Goal: Task Accomplishment & Management: Complete application form

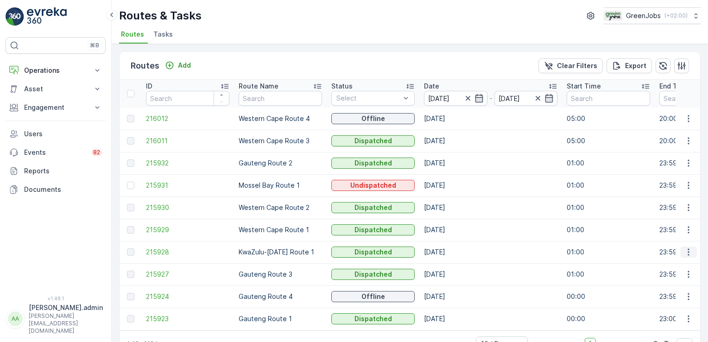
click at [687, 248] on icon "button" at bounding box center [688, 251] width 9 height 9
click at [687, 266] on span "See More Details" at bounding box center [667, 264] width 54 height 9
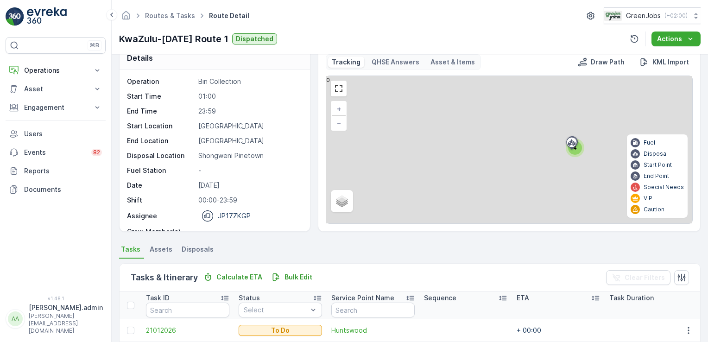
scroll to position [124, 0]
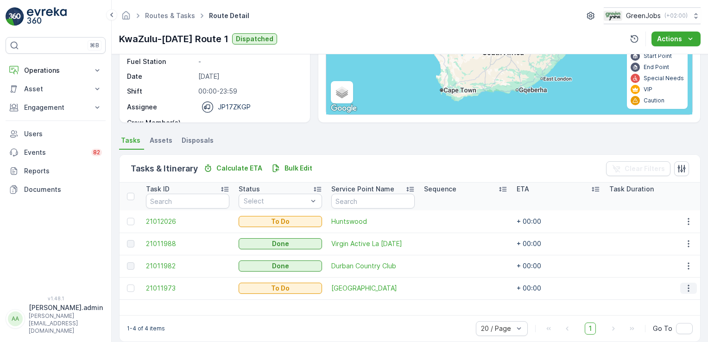
click at [685, 288] on icon "button" at bounding box center [688, 287] width 9 height 9
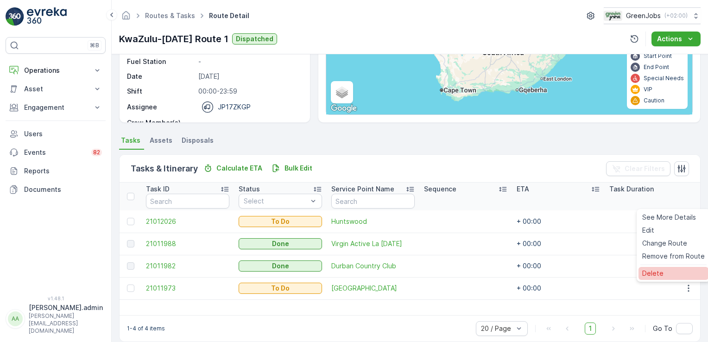
click at [667, 274] on div "Delete" at bounding box center [673, 273] width 70 height 13
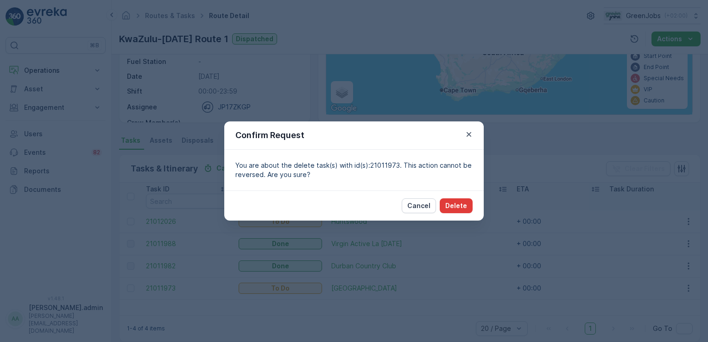
click at [463, 203] on p "Delete" at bounding box center [456, 205] width 22 height 9
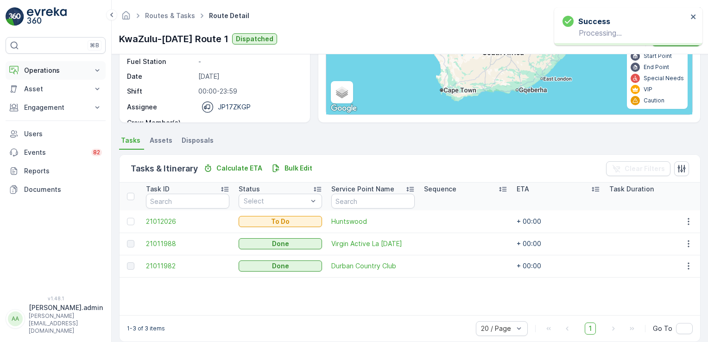
click at [97, 71] on icon at bounding box center [97, 70] width 4 height 2
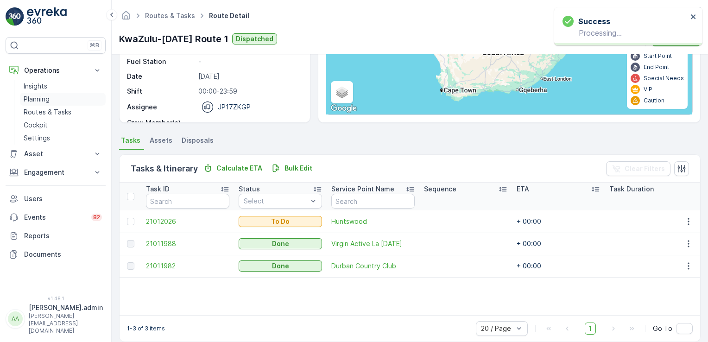
click at [45, 97] on p "Planning" at bounding box center [37, 98] width 26 height 9
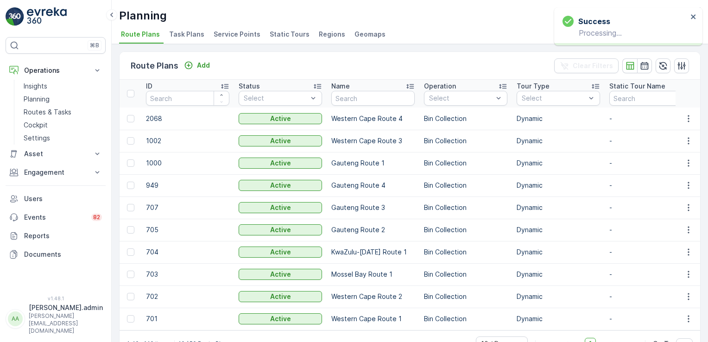
click at [226, 33] on span "Service Points" at bounding box center [237, 34] width 47 height 9
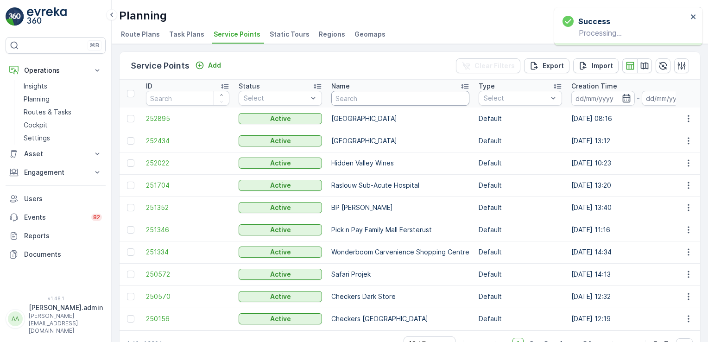
click at [383, 94] on input "text" at bounding box center [400, 98] width 138 height 15
type input "CVO"
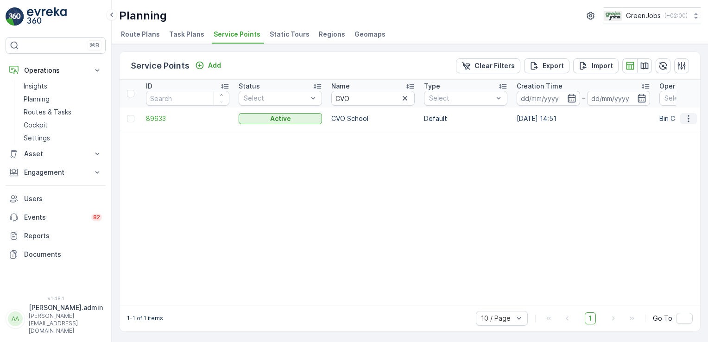
click at [686, 119] on icon "button" at bounding box center [688, 118] width 9 height 9
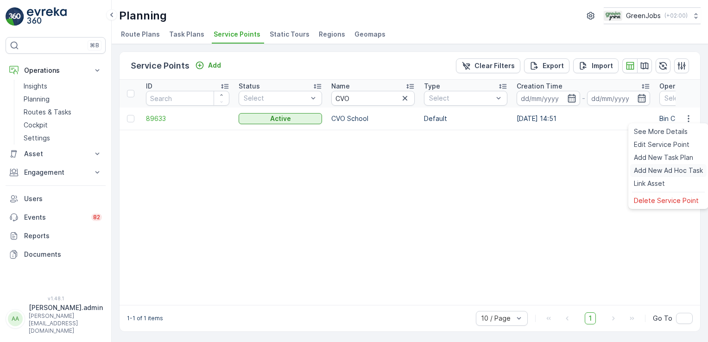
click at [671, 170] on span "Add New Ad Hoc Task" at bounding box center [668, 170] width 69 height 9
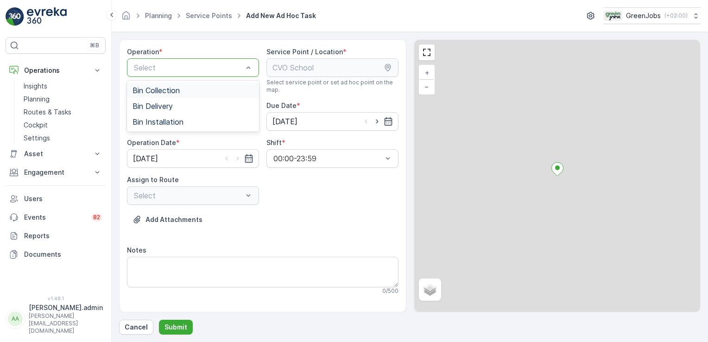
click at [229, 68] on div at bounding box center [188, 67] width 111 height 8
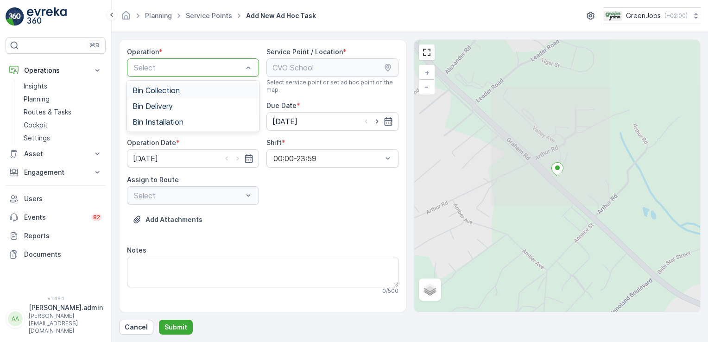
click at [183, 93] on div "Bin Collection" at bounding box center [192, 90] width 121 height 8
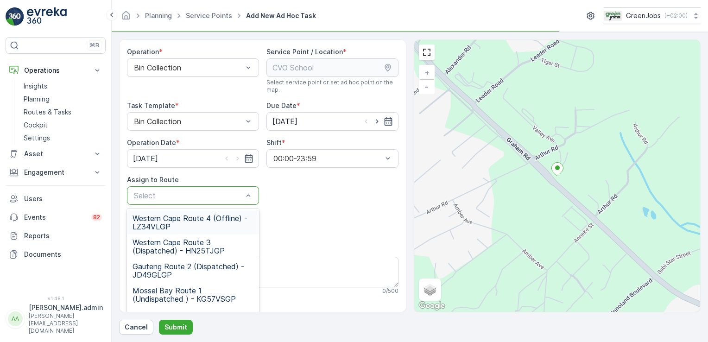
drag, startPoint x: 245, startPoint y: 198, endPoint x: 245, endPoint y: 204, distance: 6.0
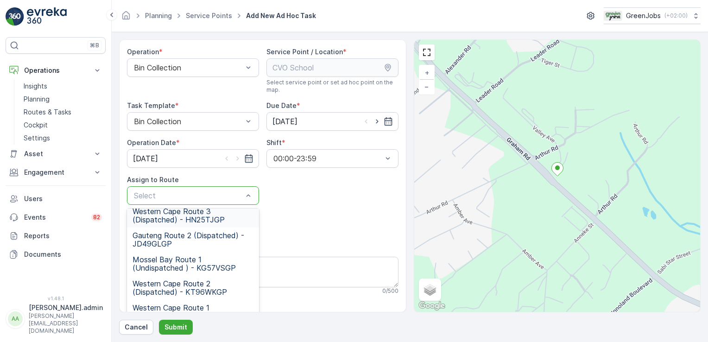
scroll to position [12, 0]
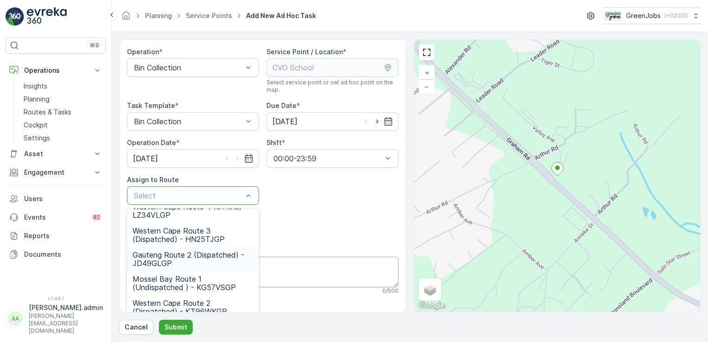
click at [148, 257] on span "Gauteng Route 2 (Dispatched) - JD49GLGP" at bounding box center [192, 259] width 121 height 17
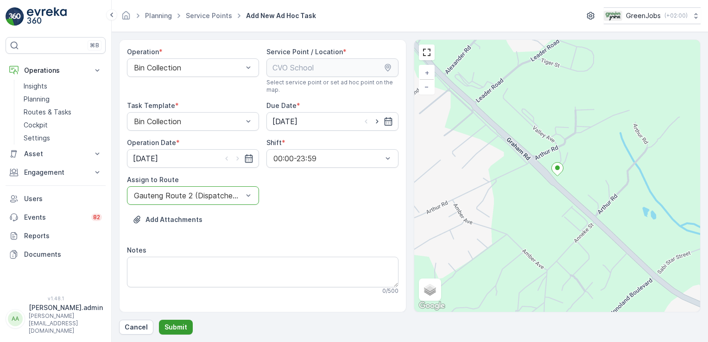
click at [170, 327] on p "Submit" at bounding box center [175, 326] width 23 height 9
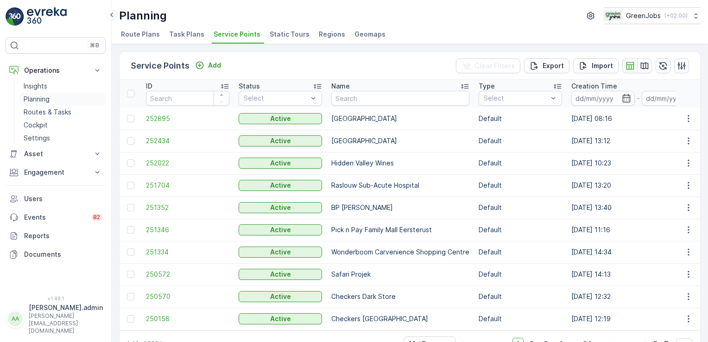
click at [45, 99] on p "Planning" at bounding box center [37, 98] width 26 height 9
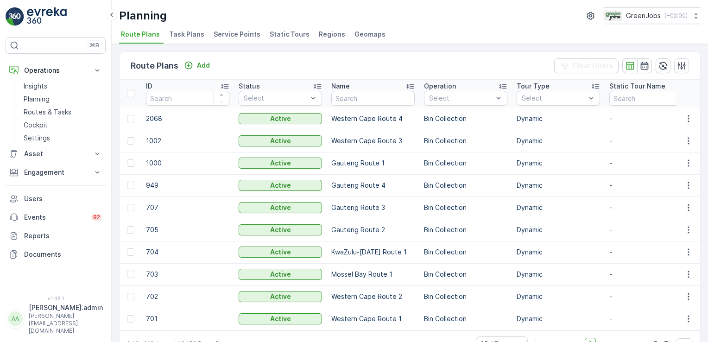
click at [236, 34] on span "Service Points" at bounding box center [237, 34] width 47 height 9
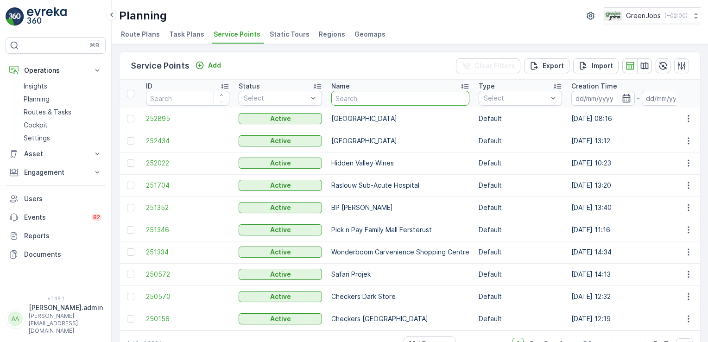
click at [352, 97] on input "text" at bounding box center [400, 98] width 138 height 15
type input "M"
type input "melkhout"
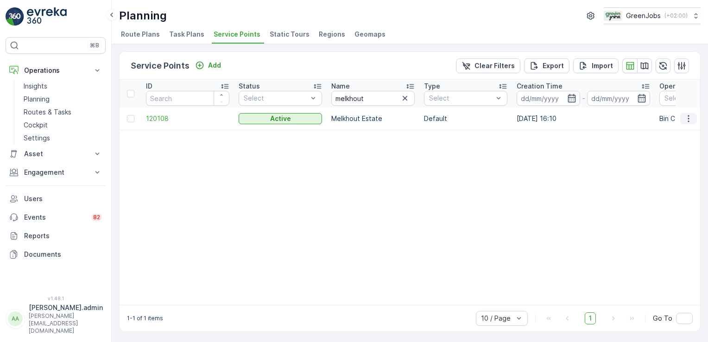
click at [684, 120] on icon "button" at bounding box center [688, 118] width 9 height 9
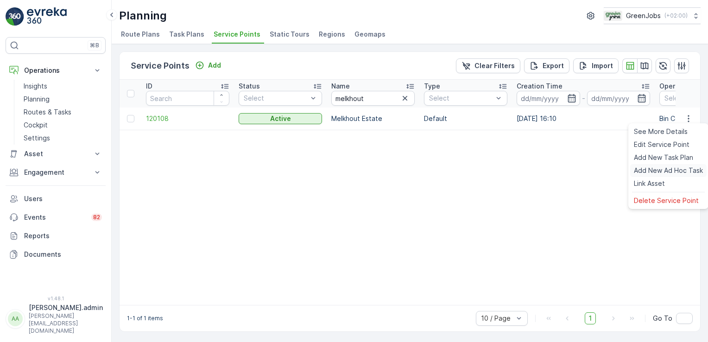
click at [653, 172] on span "Add New Ad Hoc Task" at bounding box center [668, 170] width 69 height 9
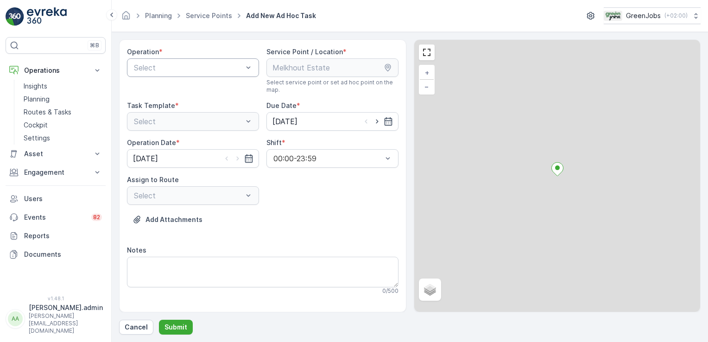
click at [241, 64] on div at bounding box center [188, 67] width 111 height 8
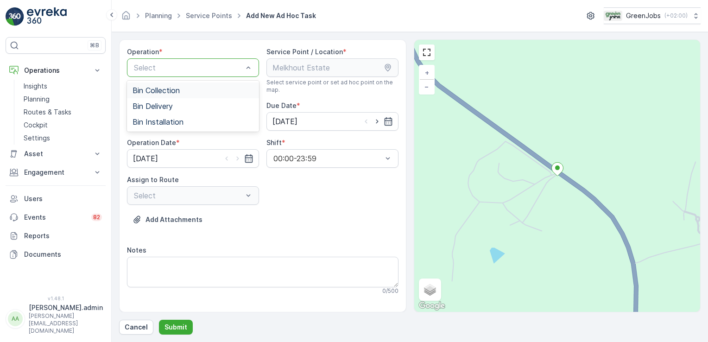
click at [165, 92] on span "Bin Collection" at bounding box center [155, 90] width 47 height 8
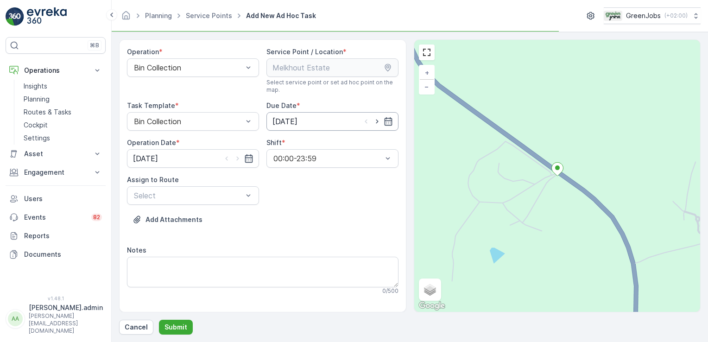
click at [294, 118] on input "[DATE]" at bounding box center [332, 121] width 132 height 19
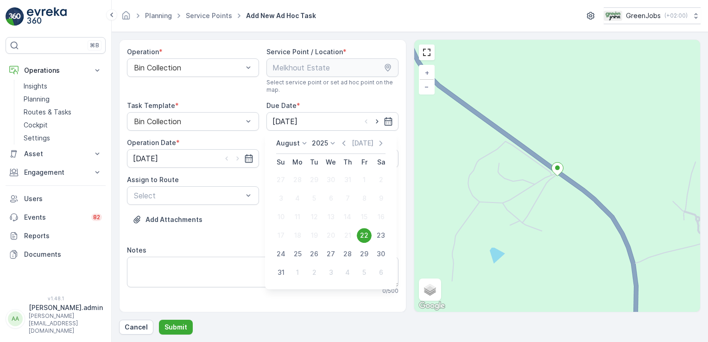
click at [298, 252] on div "25" at bounding box center [297, 253] width 15 height 15
type input "[DATE]"
click at [165, 157] on input "[DATE]" at bounding box center [193, 158] width 132 height 19
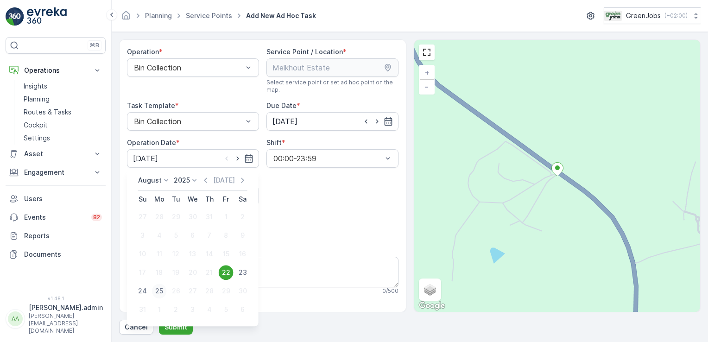
click at [156, 288] on div "25" at bounding box center [159, 290] width 15 height 15
type input "[DATE]"
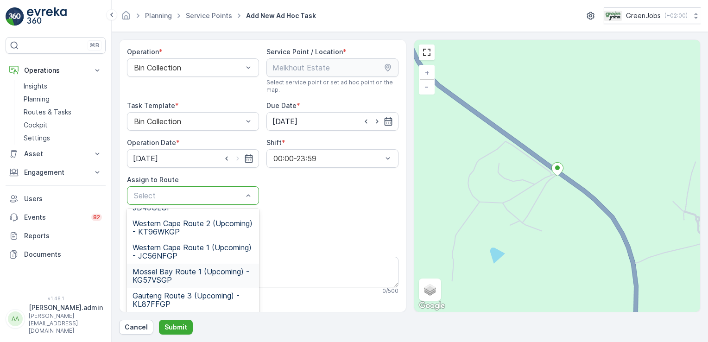
scroll to position [68, 0]
click at [180, 268] on span "Mossel Bay Route 1 (Upcoming) - KG57VSGP" at bounding box center [192, 274] width 121 height 17
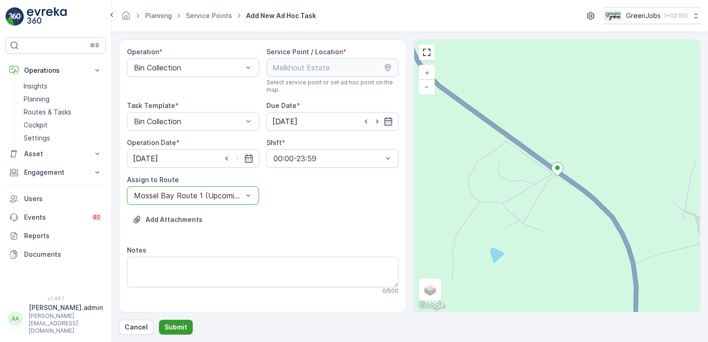
click at [180, 329] on p "Submit" at bounding box center [175, 326] width 23 height 9
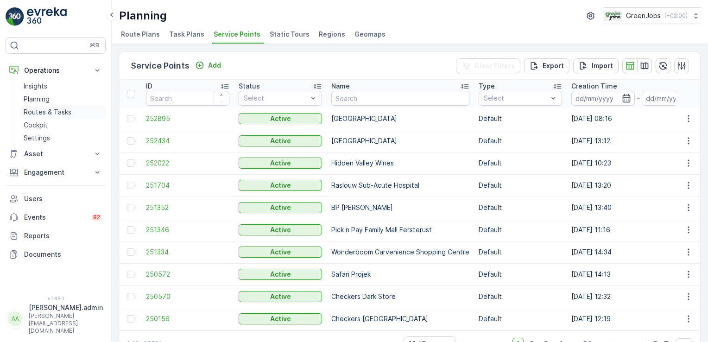
click at [50, 108] on p "Routes & Tasks" at bounding box center [48, 111] width 48 height 9
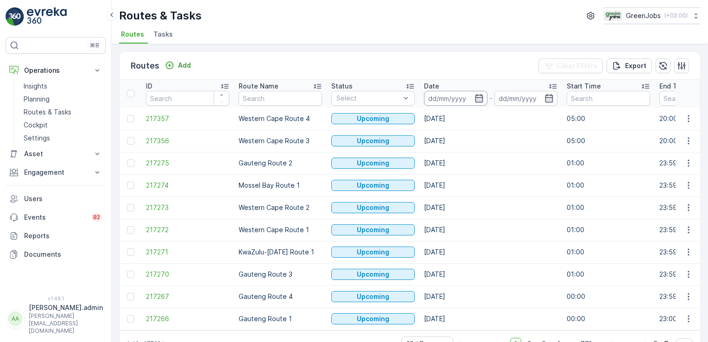
click at [432, 97] on input at bounding box center [455, 98] width 63 height 15
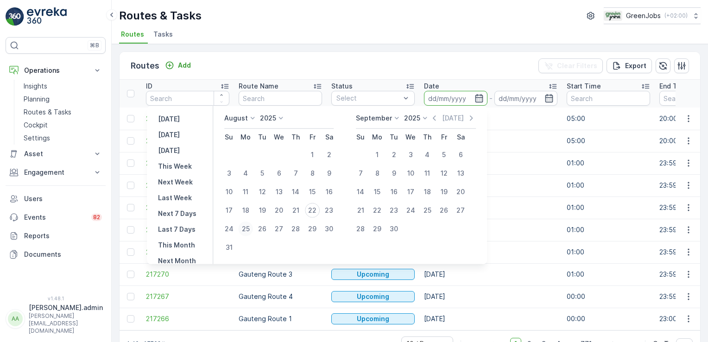
click at [249, 227] on div "25" at bounding box center [245, 228] width 15 height 15
type input "[DATE]"
click at [249, 227] on div "25" at bounding box center [245, 228] width 15 height 15
type input "[DATE]"
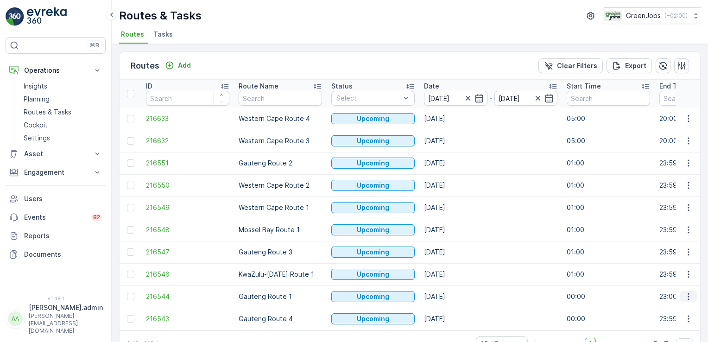
click at [684, 296] on icon "button" at bounding box center [688, 296] width 9 height 9
click at [671, 221] on span "See More Details" at bounding box center [667, 225] width 54 height 9
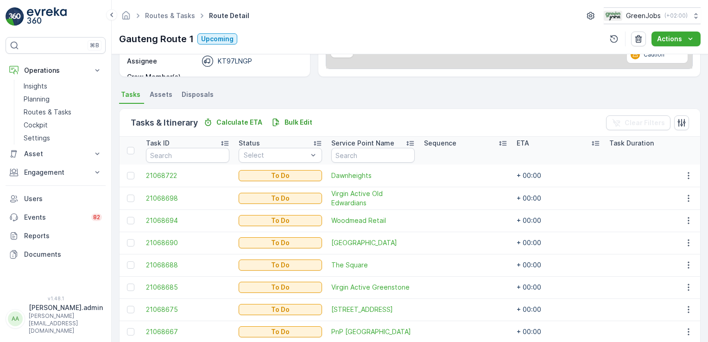
scroll to position [235, 0]
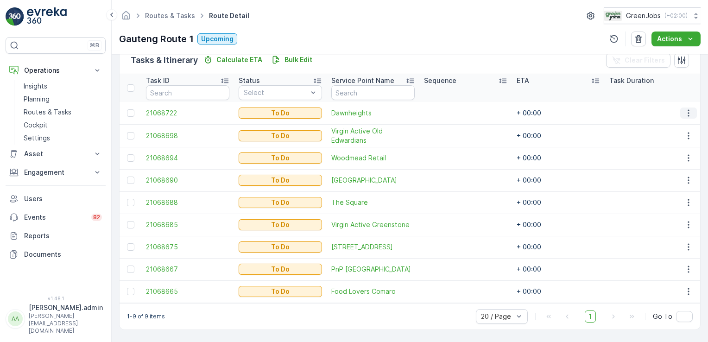
click at [687, 109] on icon "button" at bounding box center [687, 112] width 1 height 7
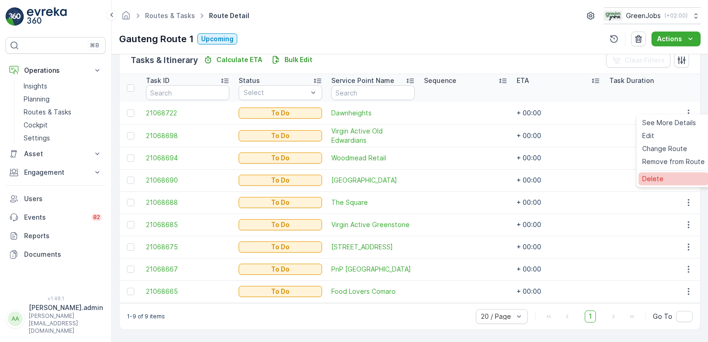
click at [653, 175] on span "Delete" at bounding box center [652, 178] width 21 height 9
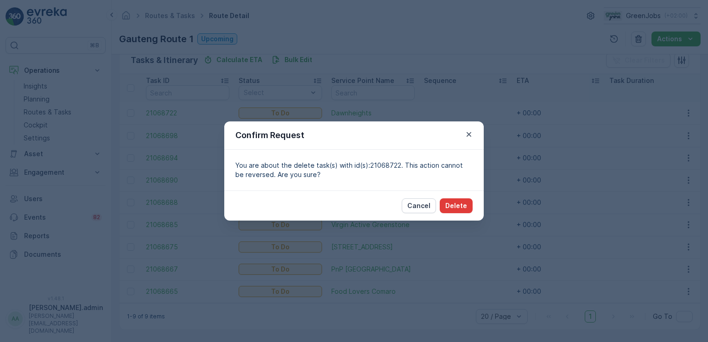
click at [456, 201] on p "Delete" at bounding box center [456, 205] width 22 height 9
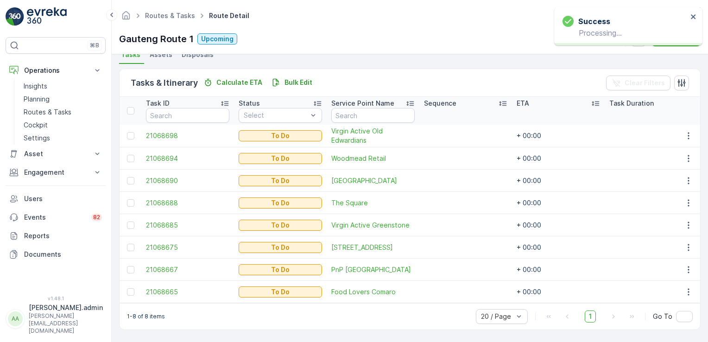
scroll to position [213, 0]
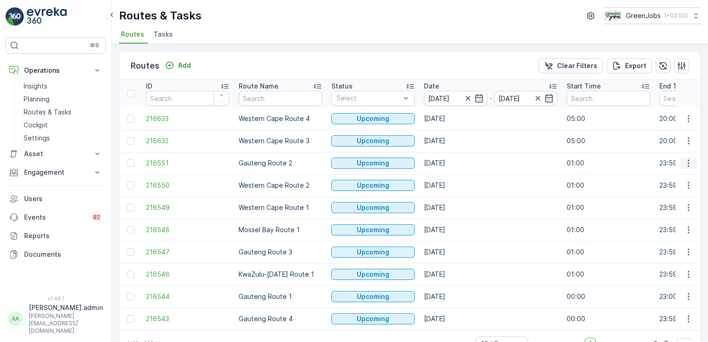
click at [681, 160] on button "button" at bounding box center [688, 162] width 17 height 11
click at [673, 173] on span "See More Details" at bounding box center [667, 175] width 54 height 9
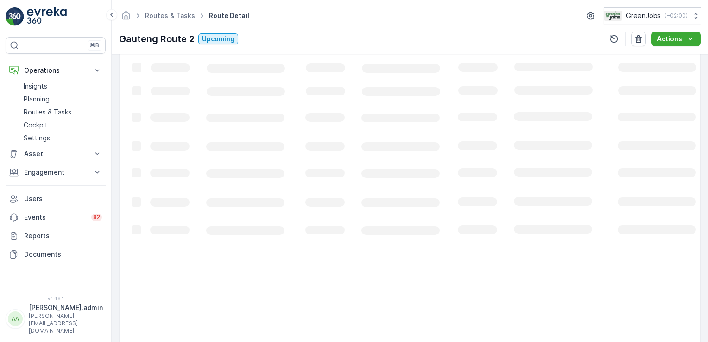
scroll to position [235, 0]
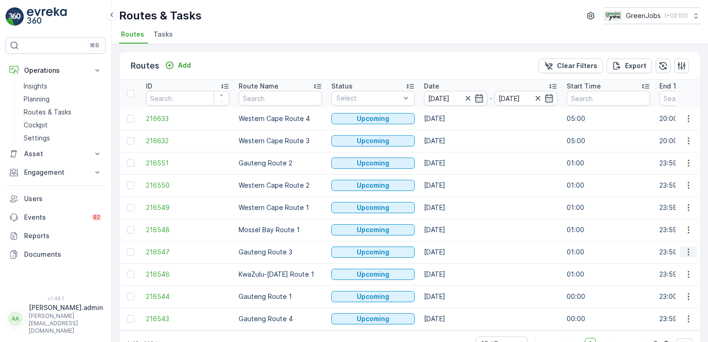
click at [685, 253] on icon "button" at bounding box center [688, 251] width 9 height 9
click at [677, 263] on span "See More Details" at bounding box center [667, 264] width 54 height 9
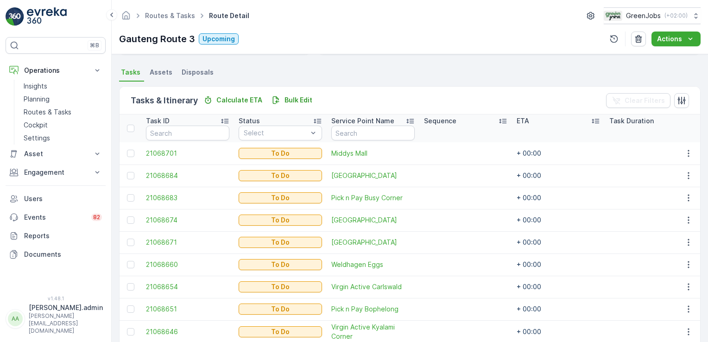
scroll to position [280, 0]
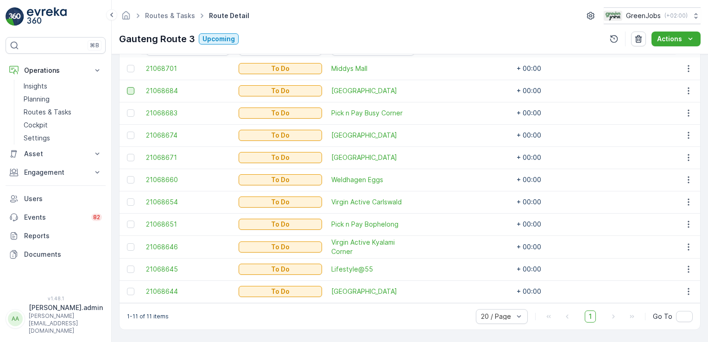
click at [132, 87] on div at bounding box center [130, 90] width 7 height 7
click at [127, 87] on input "checkbox" at bounding box center [127, 87] width 0 height 0
click at [130, 267] on div at bounding box center [130, 268] width 7 height 7
click at [127, 265] on input "checkbox" at bounding box center [127, 265] width 0 height 0
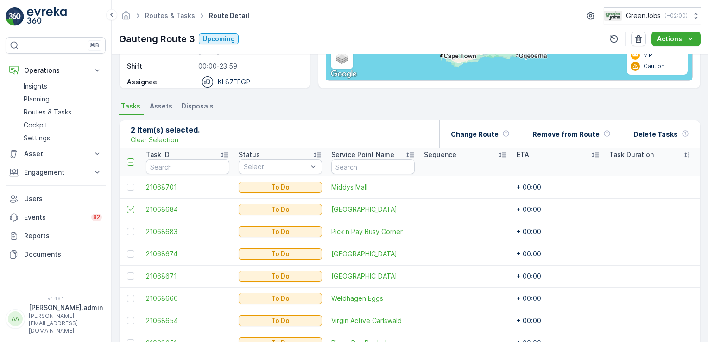
scroll to position [159, 0]
click at [464, 127] on div "Change Route" at bounding box center [480, 133] width 59 height 27
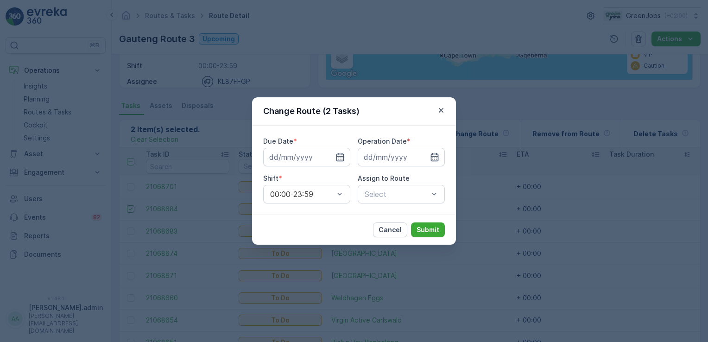
click at [260, 153] on div "Due Date * Operation Date * Shift * 00:00-23:59 Assign to Route Select" at bounding box center [354, 170] width 204 height 89
click at [280, 162] on input at bounding box center [306, 157] width 87 height 19
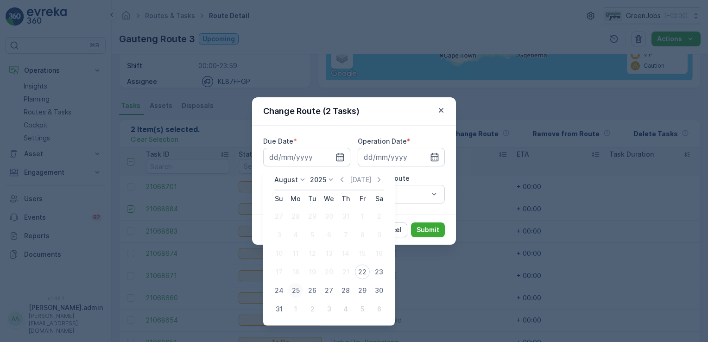
click at [295, 289] on div "25" at bounding box center [295, 290] width 15 height 15
type input "[DATE]"
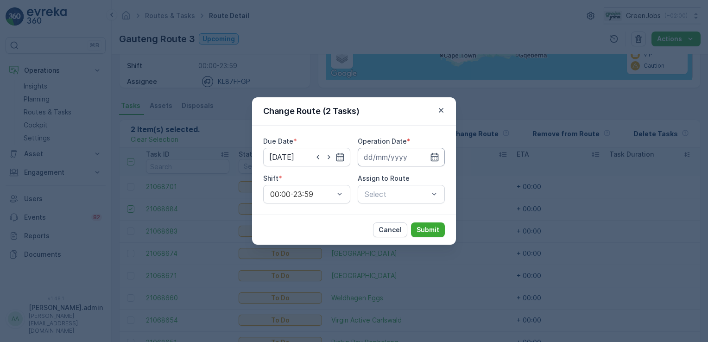
click at [369, 151] on input at bounding box center [401, 157] width 87 height 19
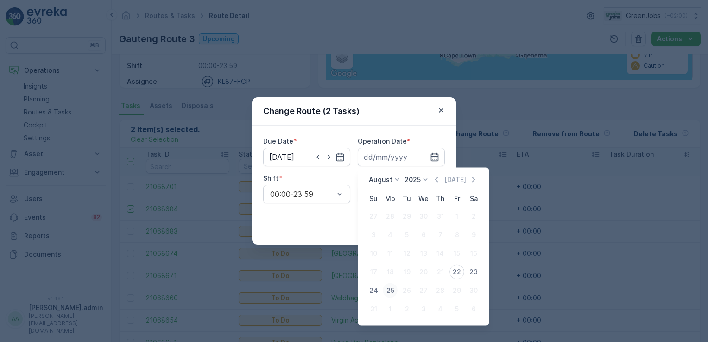
click at [389, 289] on div "25" at bounding box center [390, 290] width 15 height 15
type input "[DATE]"
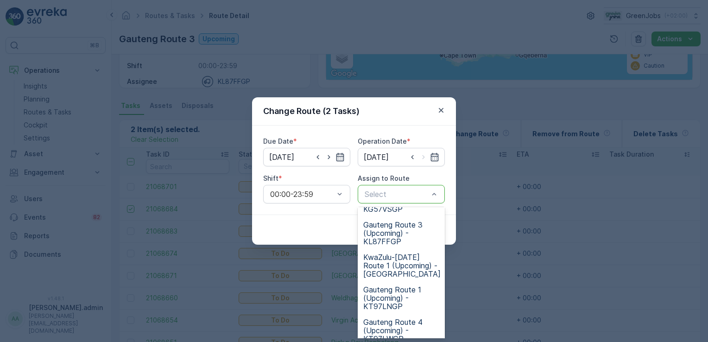
scroll to position [196, 0]
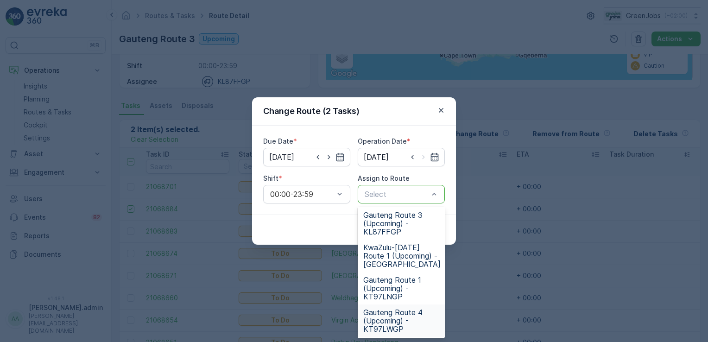
click at [398, 318] on span "Gauteng Route 4 (Upcoming) - KT97LWGP" at bounding box center [401, 320] width 76 height 25
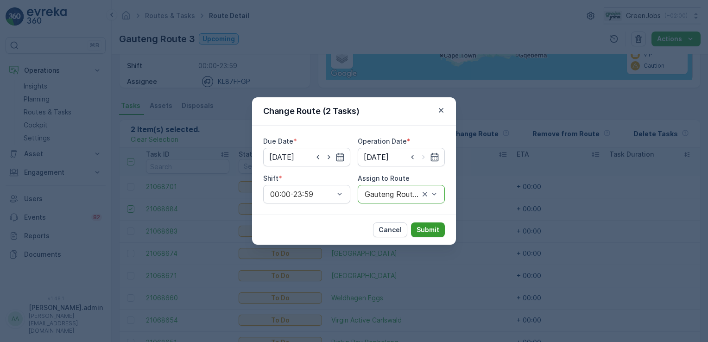
click at [424, 229] on p "Submit" at bounding box center [427, 229] width 23 height 9
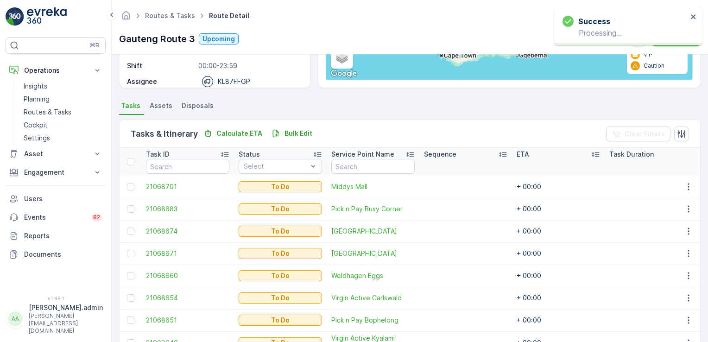
scroll to position [235, 0]
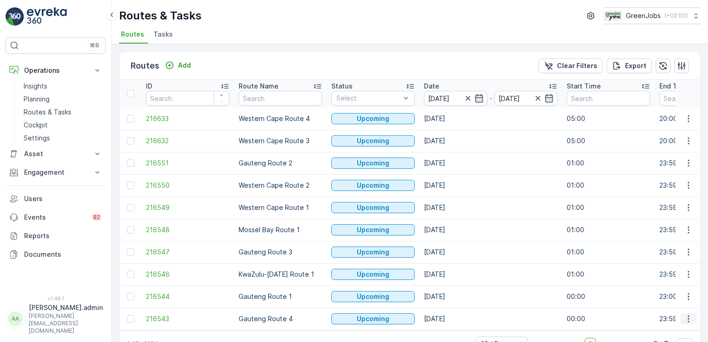
click at [684, 318] on icon "button" at bounding box center [688, 318] width 9 height 9
click at [679, 245] on span "See More Details" at bounding box center [667, 247] width 54 height 9
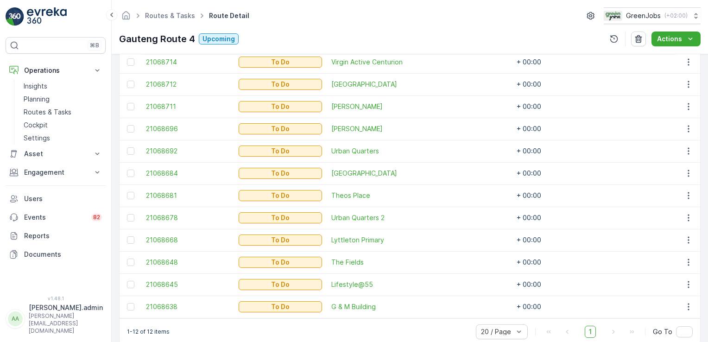
scroll to position [302, 0]
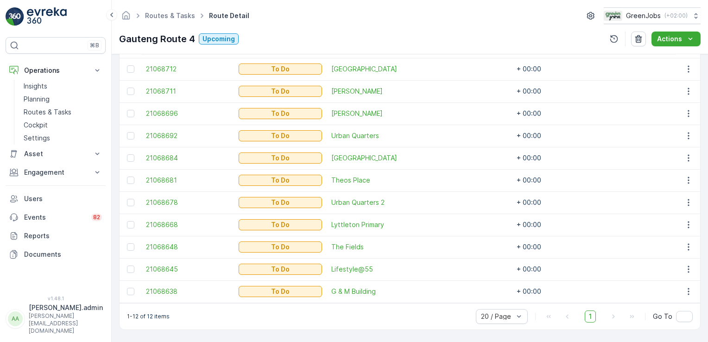
drag, startPoint x: 677, startPoint y: 238, endPoint x: 700, endPoint y: 365, distance: 129.9
click at [58, 110] on p "Routes & Tasks" at bounding box center [48, 111] width 48 height 9
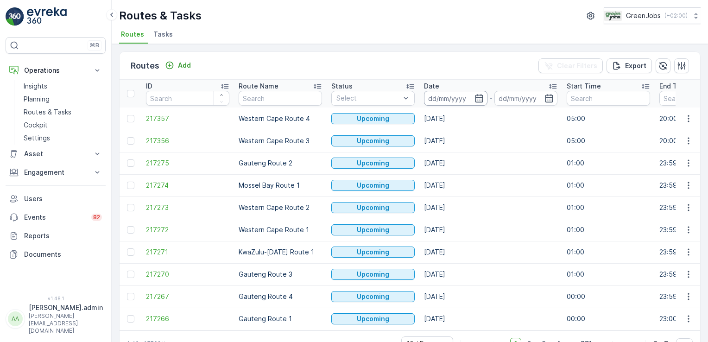
click at [462, 95] on input at bounding box center [455, 98] width 63 height 15
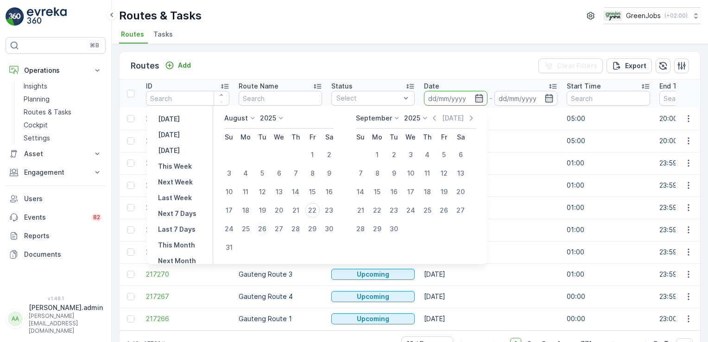
click at [269, 227] on div "26" at bounding box center [262, 228] width 15 height 15
type input "[DATE]"
click at [269, 227] on div "26" at bounding box center [262, 228] width 15 height 15
type input "[DATE]"
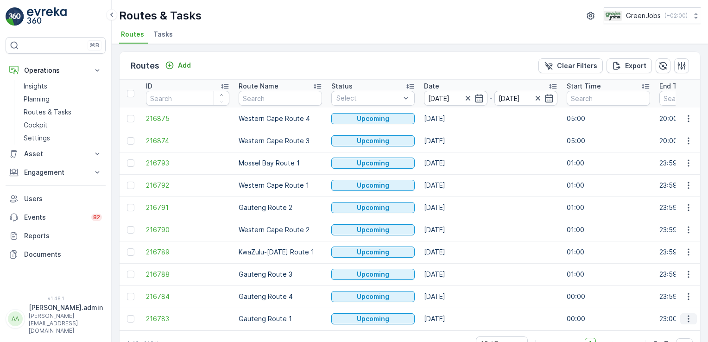
click at [687, 317] on icon "button" at bounding box center [688, 318] width 9 height 9
click at [684, 245] on span "See More Details" at bounding box center [667, 247] width 54 height 9
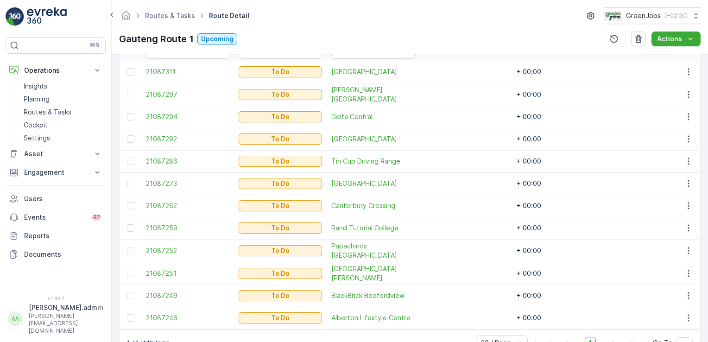
scroll to position [302, 0]
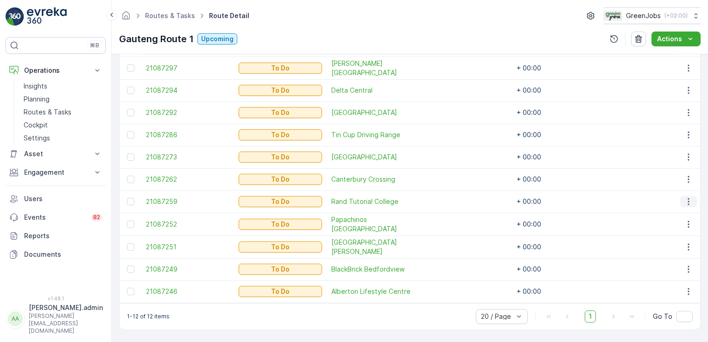
click at [685, 200] on icon "button" at bounding box center [688, 201] width 9 height 9
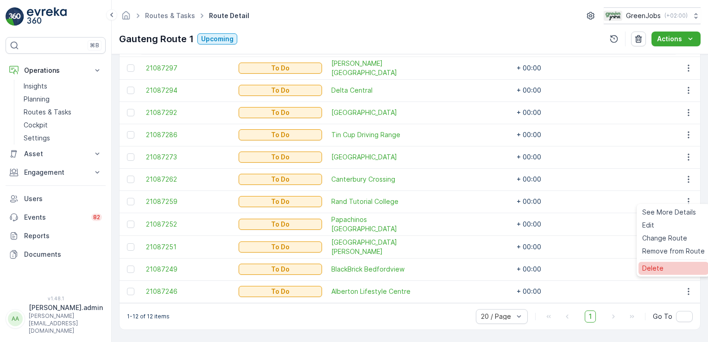
click at [661, 267] on span "Delete" at bounding box center [652, 268] width 21 height 9
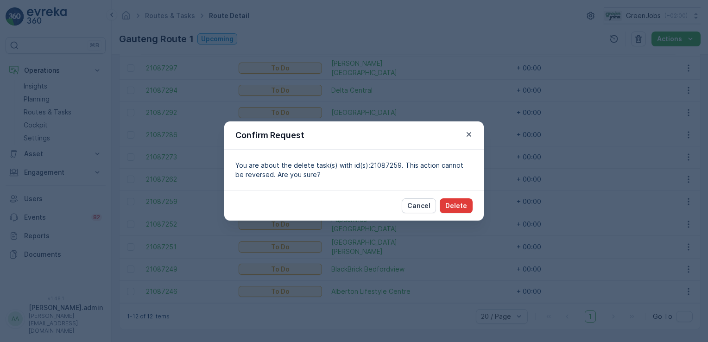
click at [462, 203] on p "Delete" at bounding box center [456, 205] width 22 height 9
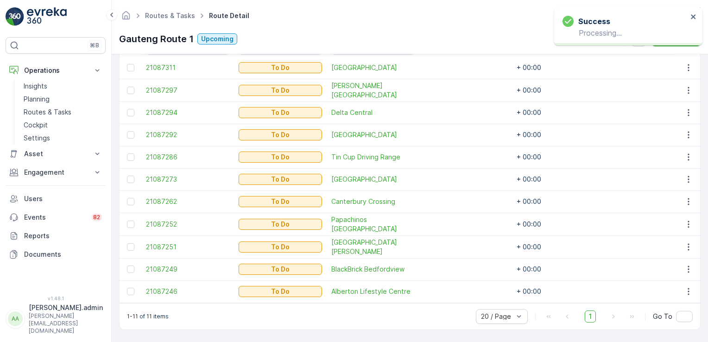
scroll to position [280, 0]
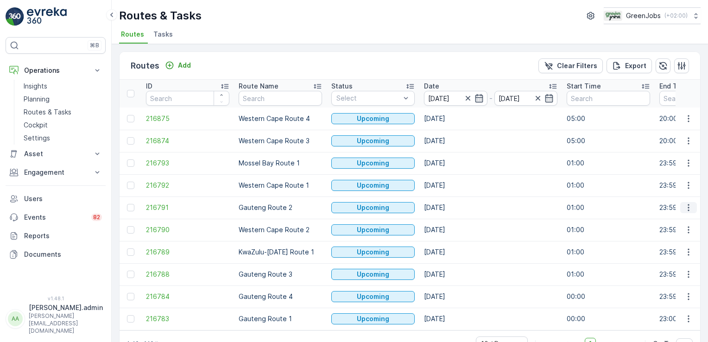
click at [687, 207] on icon "button" at bounding box center [688, 207] width 9 height 9
click at [681, 220] on span "See More Details" at bounding box center [667, 220] width 54 height 9
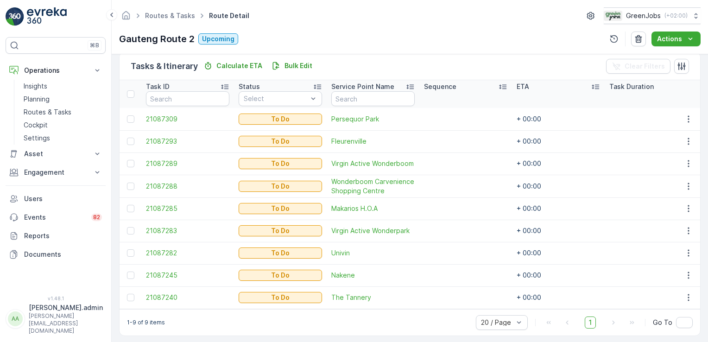
scroll to position [235, 0]
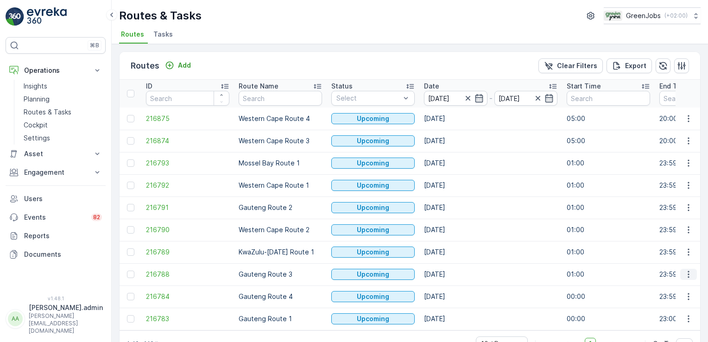
click at [688, 271] on icon "button" at bounding box center [688, 274] width 9 height 9
click at [681, 204] on span "See More Details" at bounding box center [667, 203] width 54 height 9
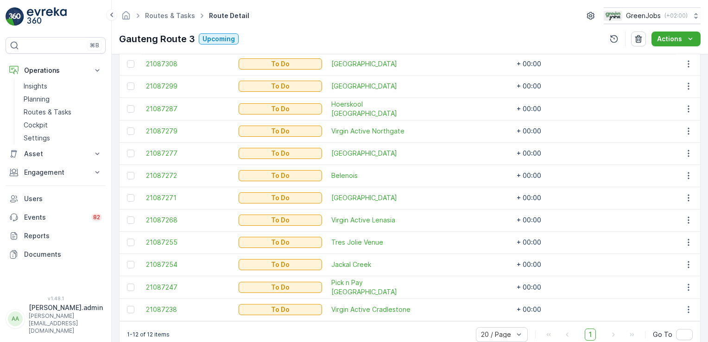
scroll to position [302, 0]
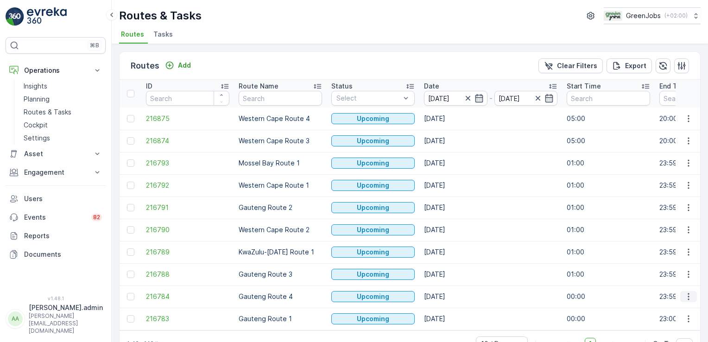
click at [689, 295] on icon "button" at bounding box center [688, 296] width 9 height 9
click at [676, 226] on span "See More Details" at bounding box center [667, 225] width 54 height 9
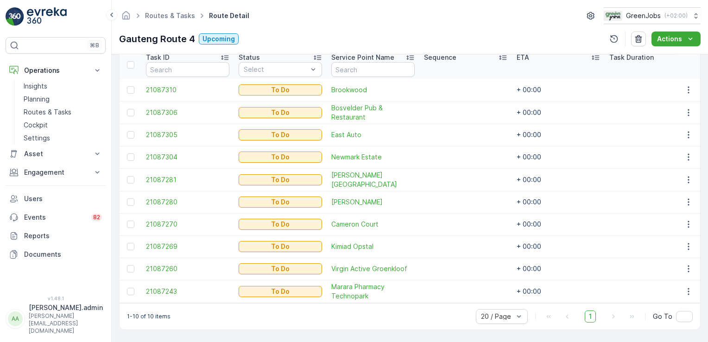
scroll to position [258, 0]
